Goal: Task Accomplishment & Management: Use online tool/utility

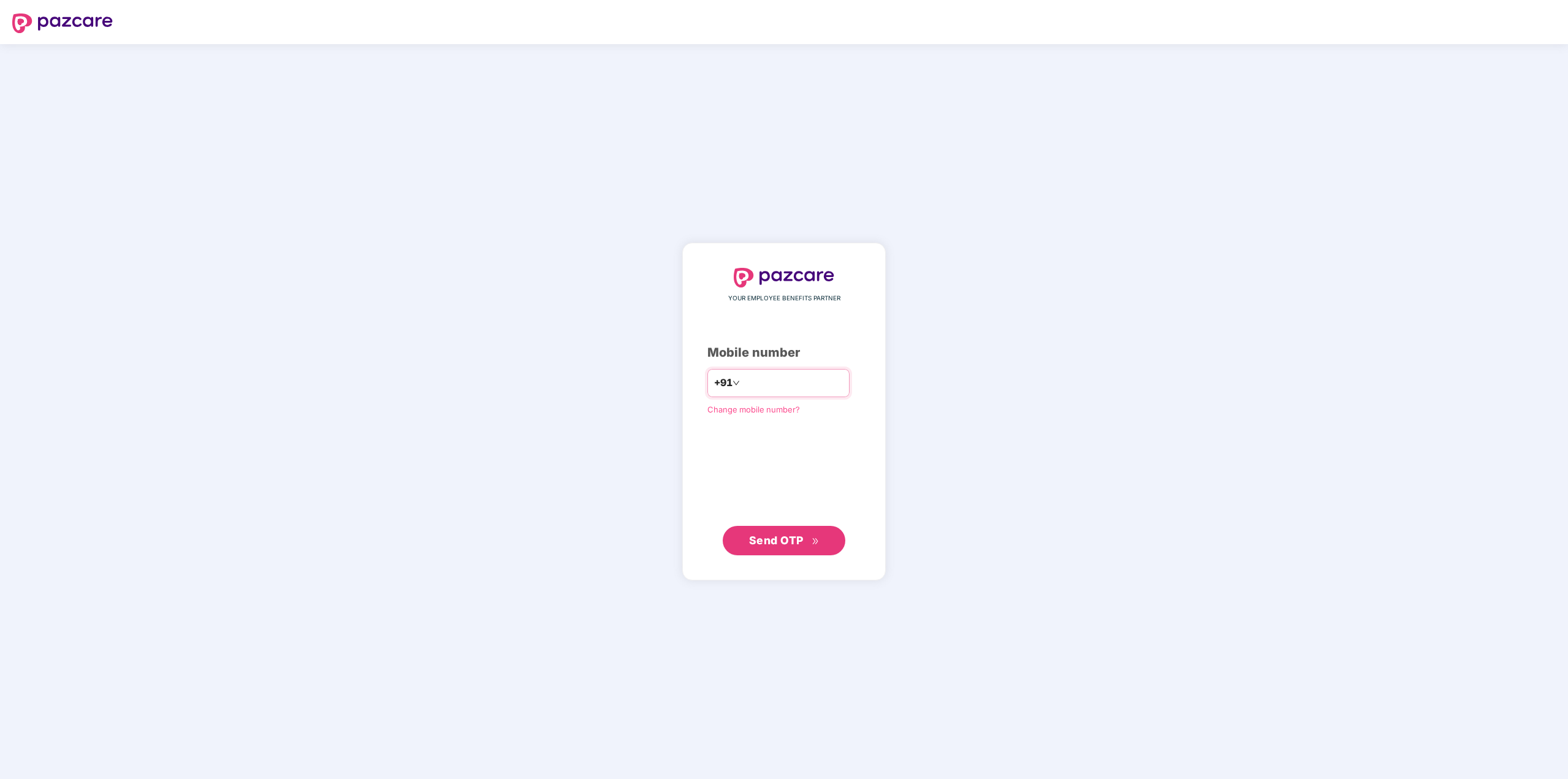
click at [768, 383] on input "number" at bounding box center [792, 383] width 100 height 20
type input "**********"
click at [791, 540] on span "Send OTP" at bounding box center [776, 540] width 55 height 13
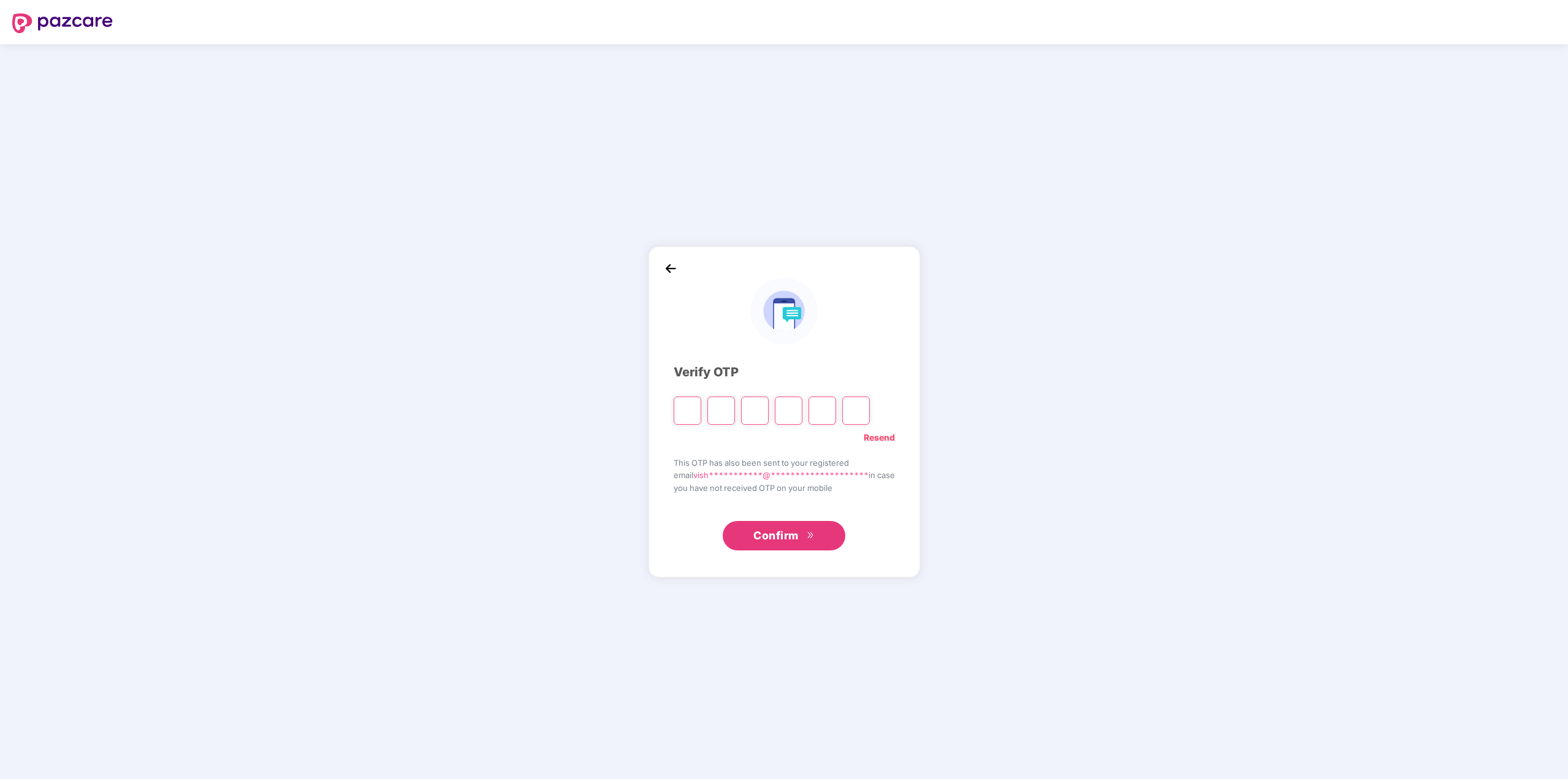
type input "*"
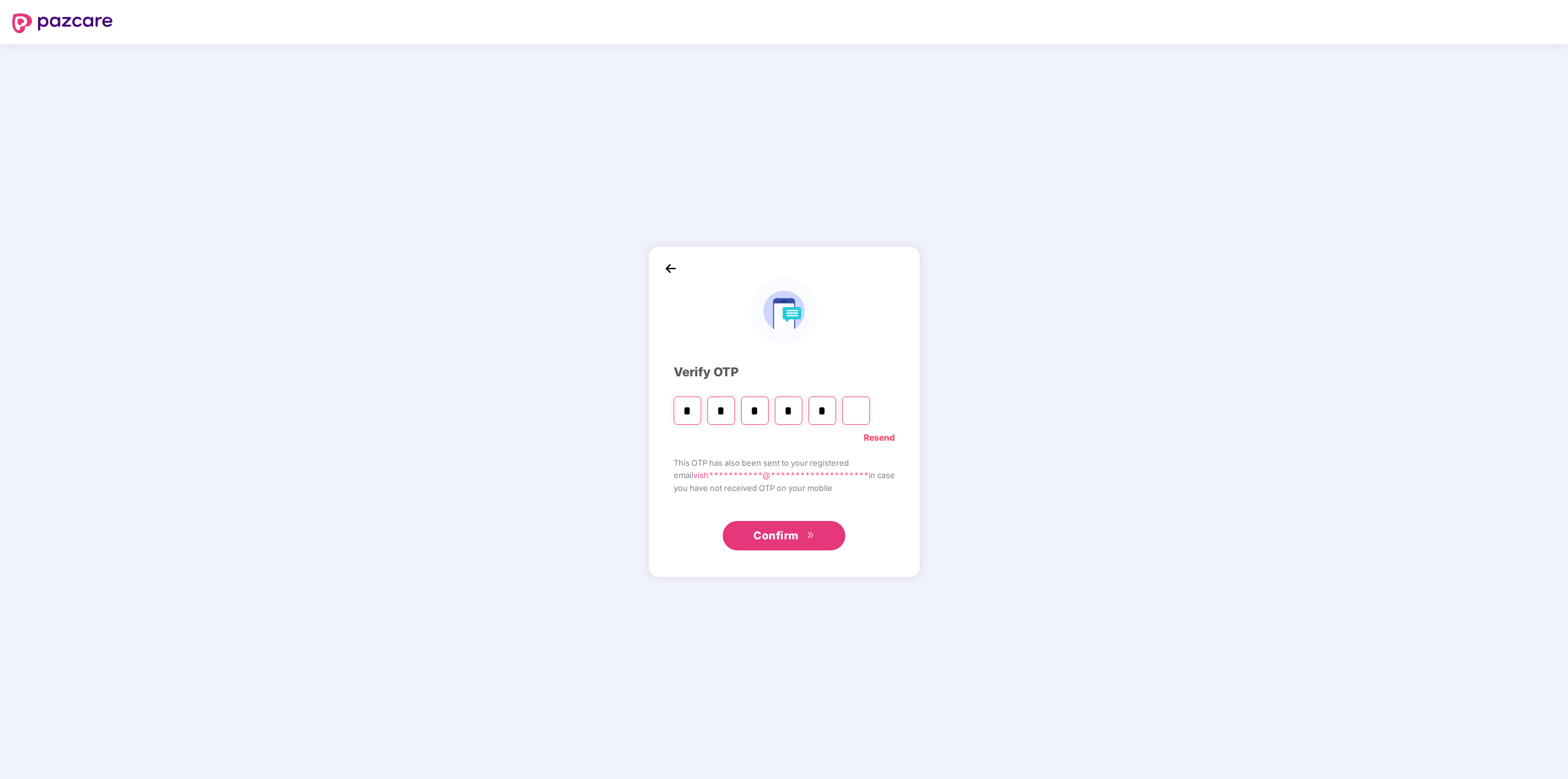
type input "*"
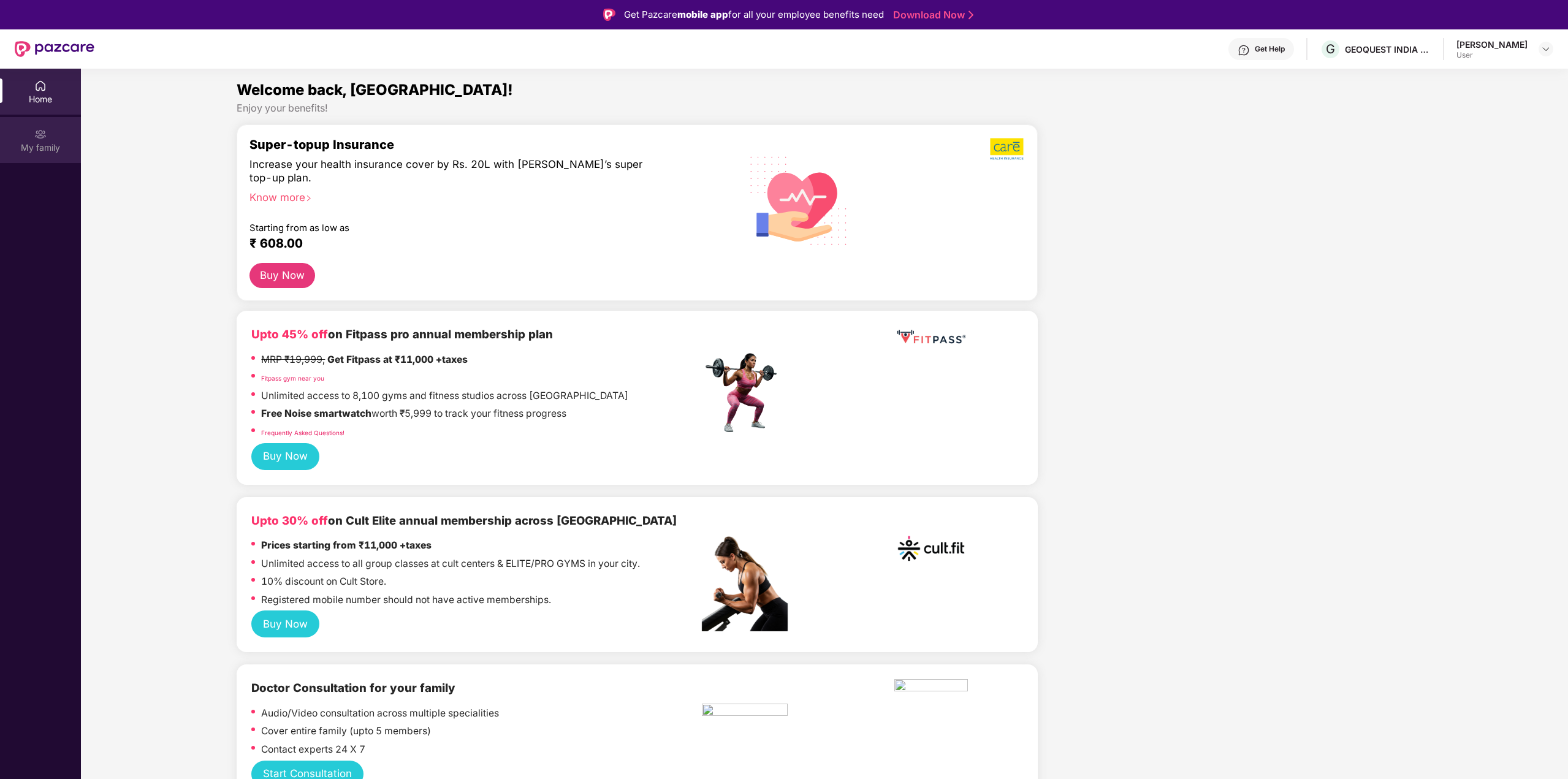
click at [35, 140] on img at bounding box center [41, 134] width 12 height 12
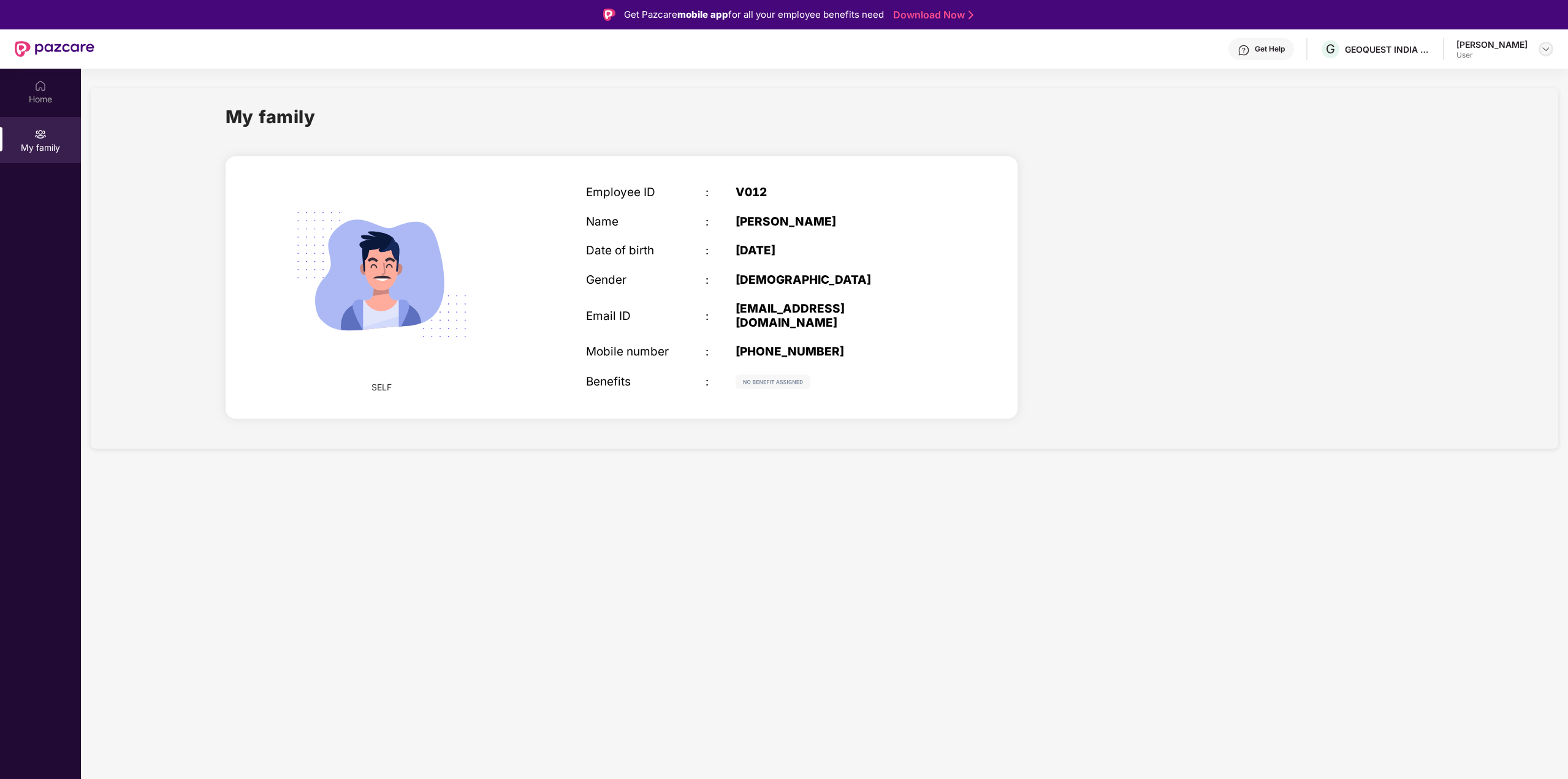
click at [1543, 54] on div at bounding box center [1546, 49] width 15 height 15
click at [1397, 49] on div "GEOQUEST INDIA PRIVATE LIMITED" at bounding box center [1388, 49] width 86 height 12
click at [39, 93] on div "Home" at bounding box center [40, 99] width 81 height 12
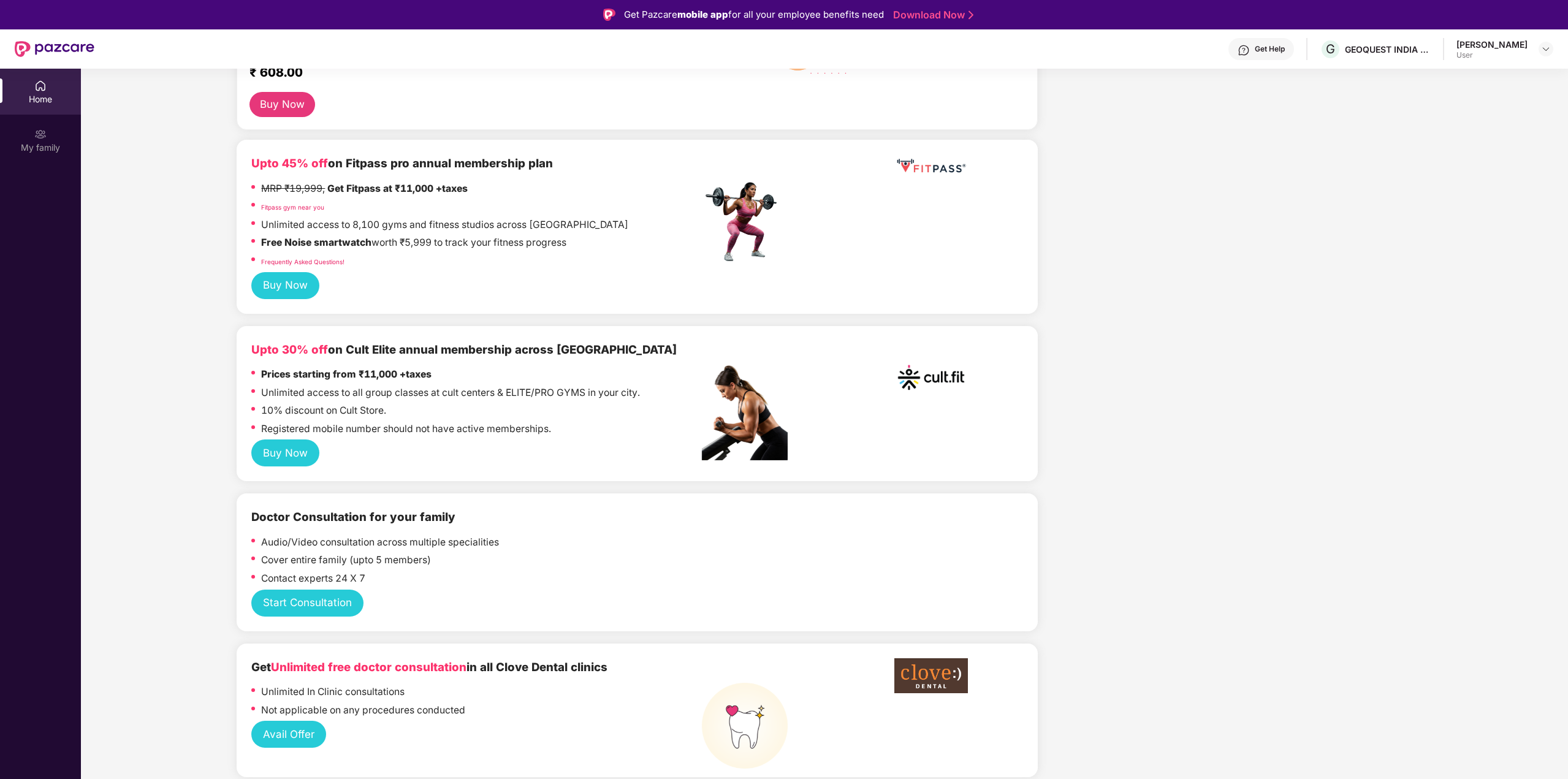
scroll to position [184, 0]
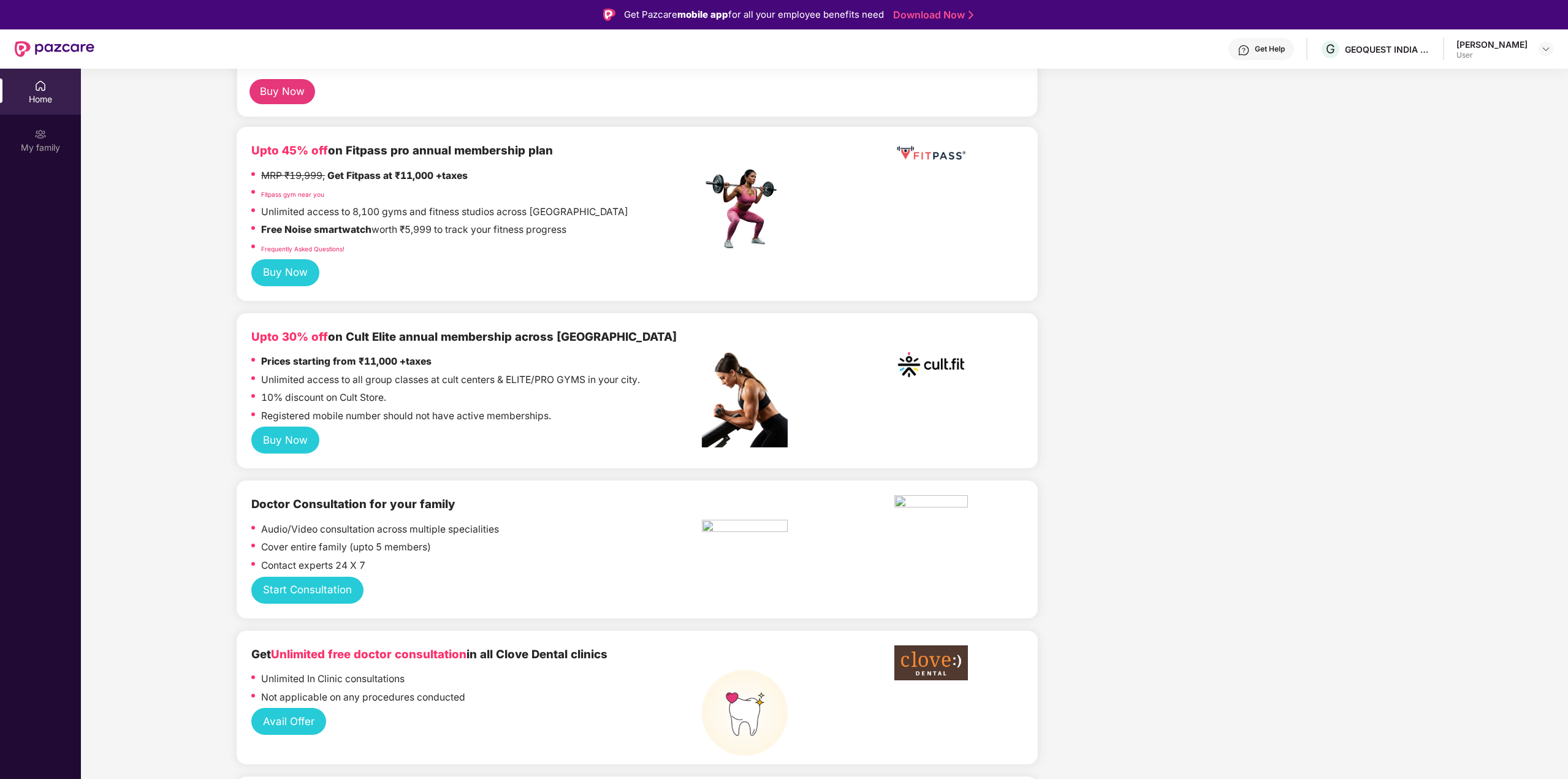
click at [1277, 51] on div "Get Help" at bounding box center [1269, 49] width 30 height 10
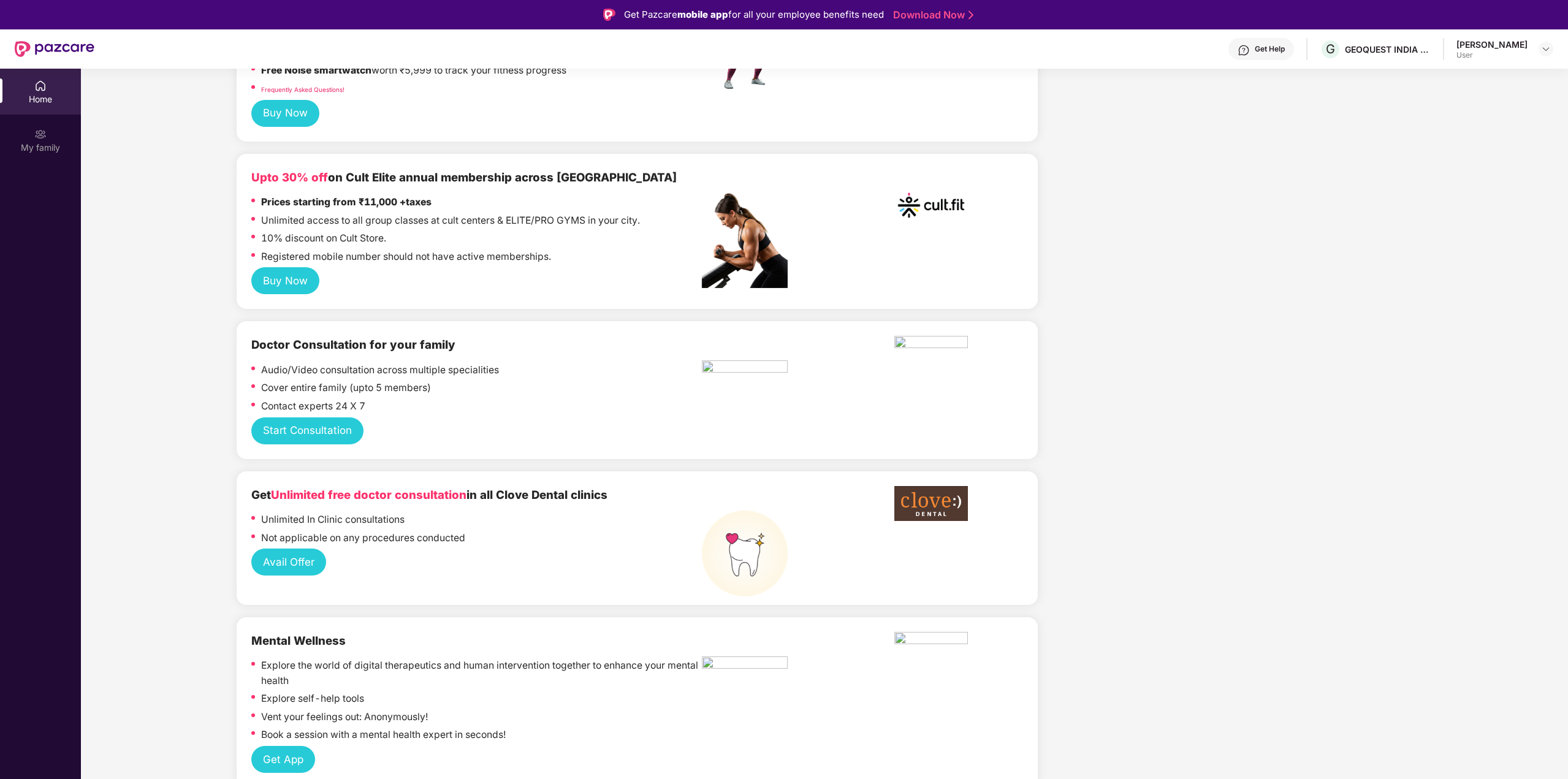
scroll to position [367, 0]
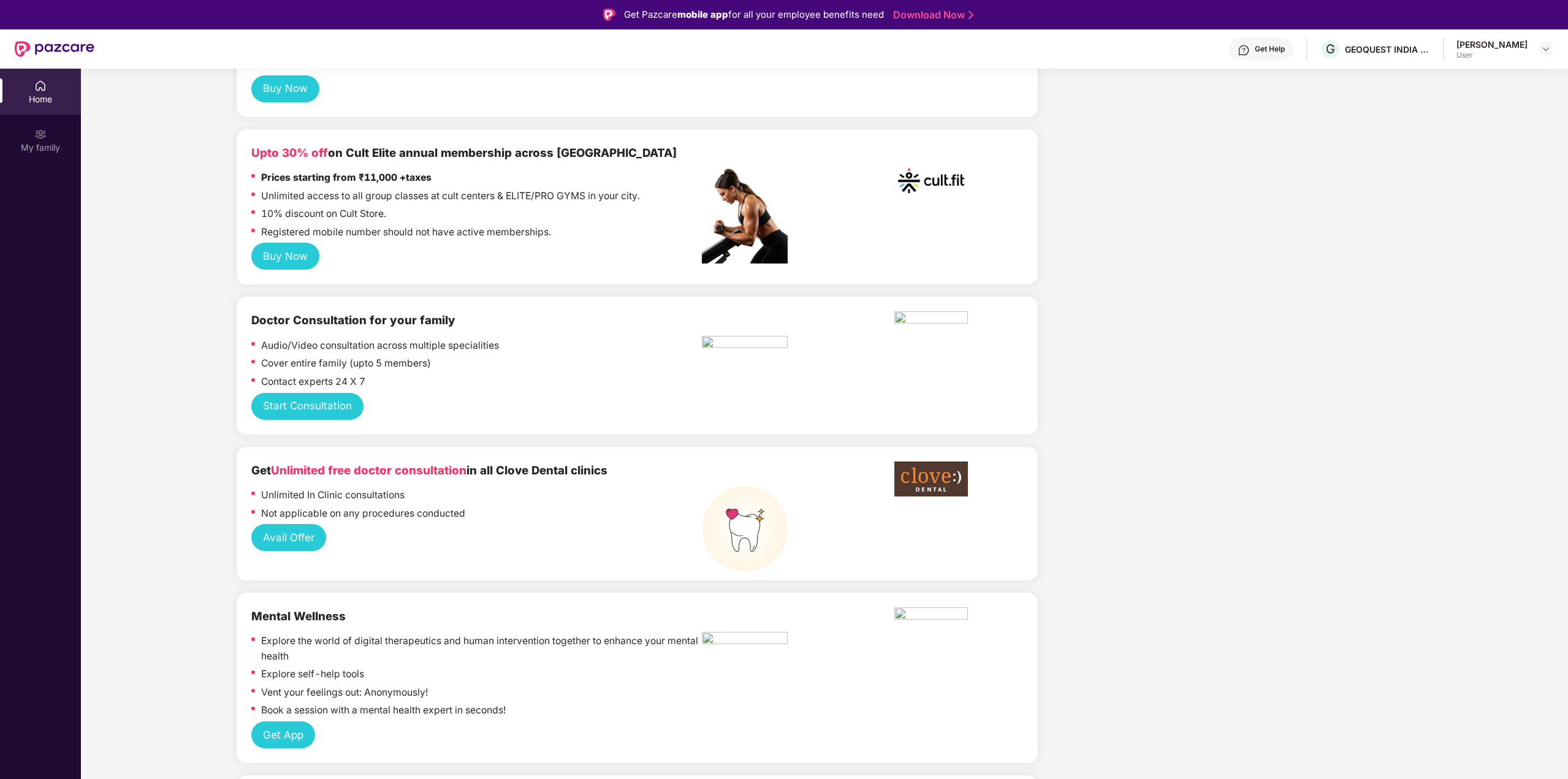
click at [297, 408] on button "Start Consultation" at bounding box center [307, 406] width 112 height 27
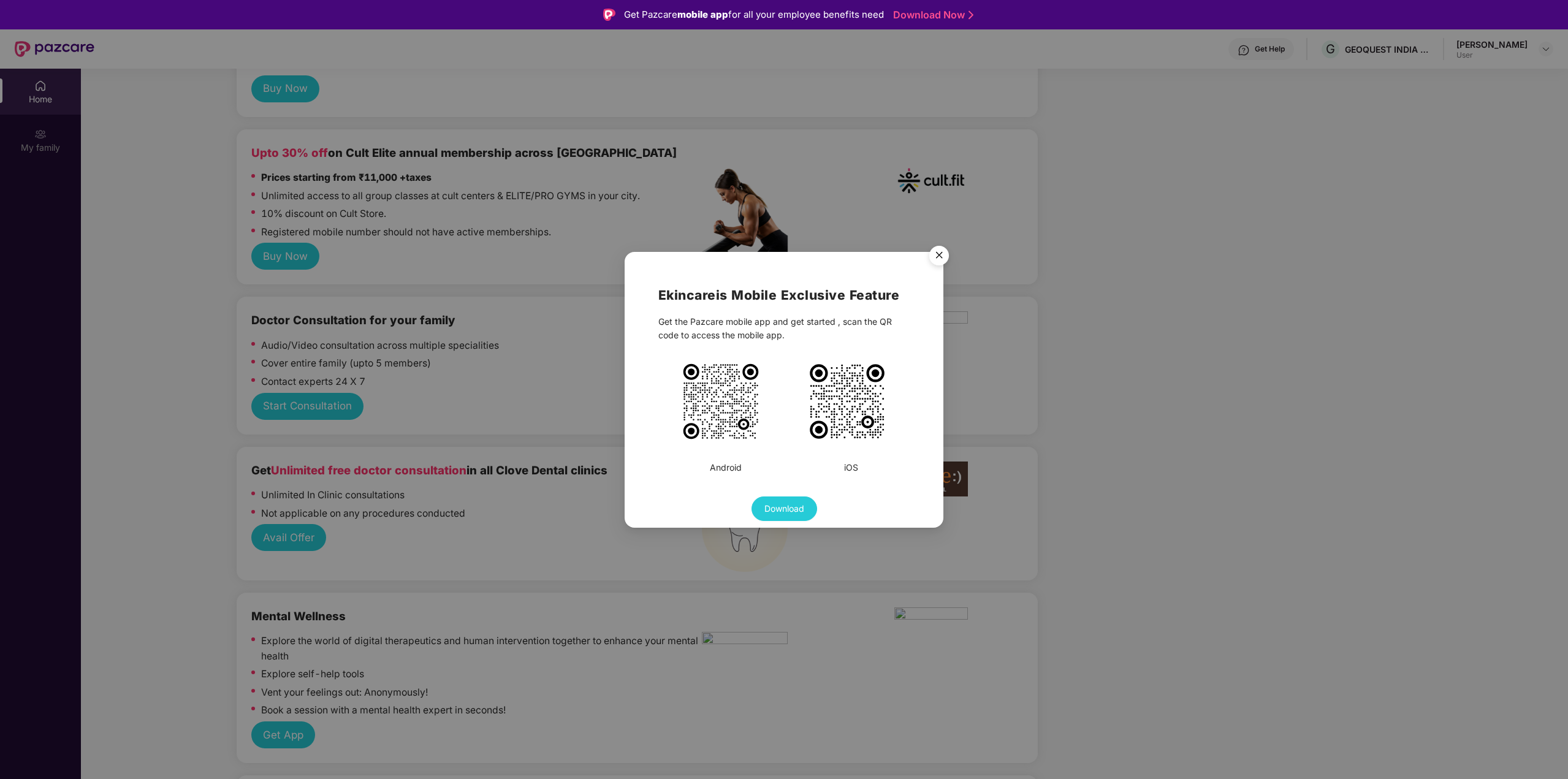
click at [936, 254] on img "Close" at bounding box center [939, 257] width 34 height 34
